Goal: Find specific page/section: Find specific page/section

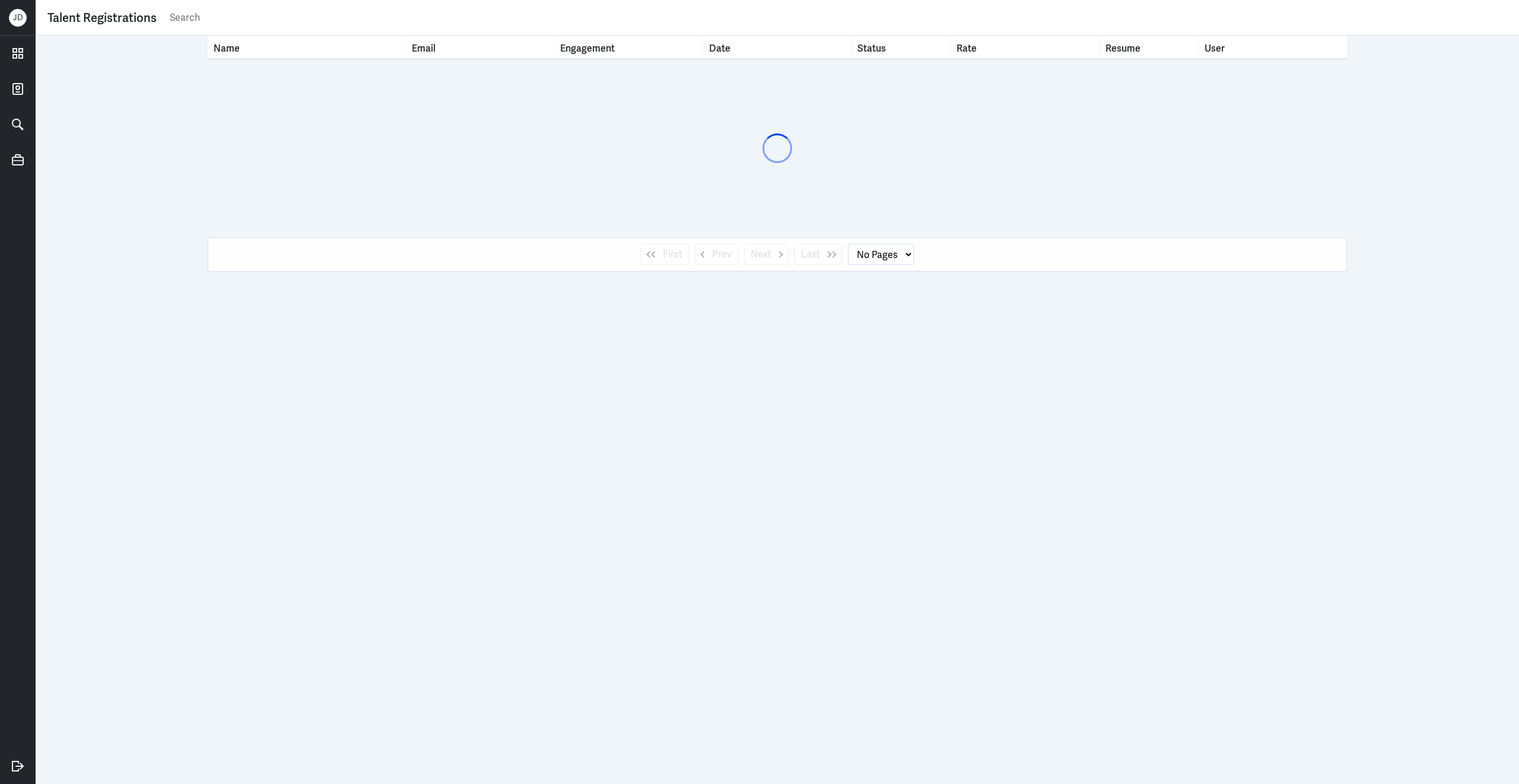
select select "1"
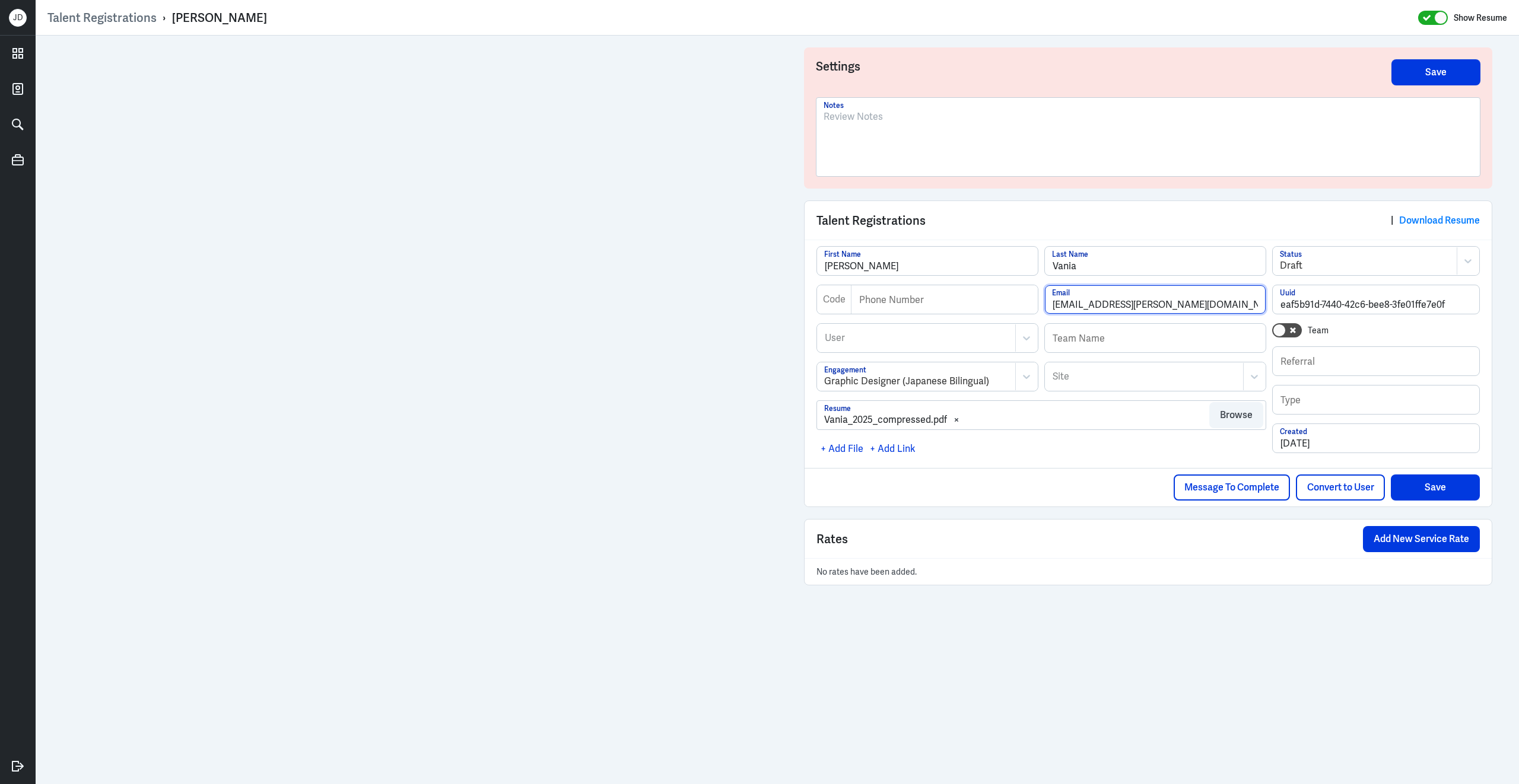
drag, startPoint x: 1173, startPoint y: 306, endPoint x: 1030, endPoint y: 306, distance: 143.0
click at [1030, 306] on div "Code Phone Number [EMAIL_ADDRESS][PERSON_NAME][DOMAIN_NAME] Email" at bounding box center [1041, 304] width 450 height 39
